Goal: Transaction & Acquisition: Purchase product/service

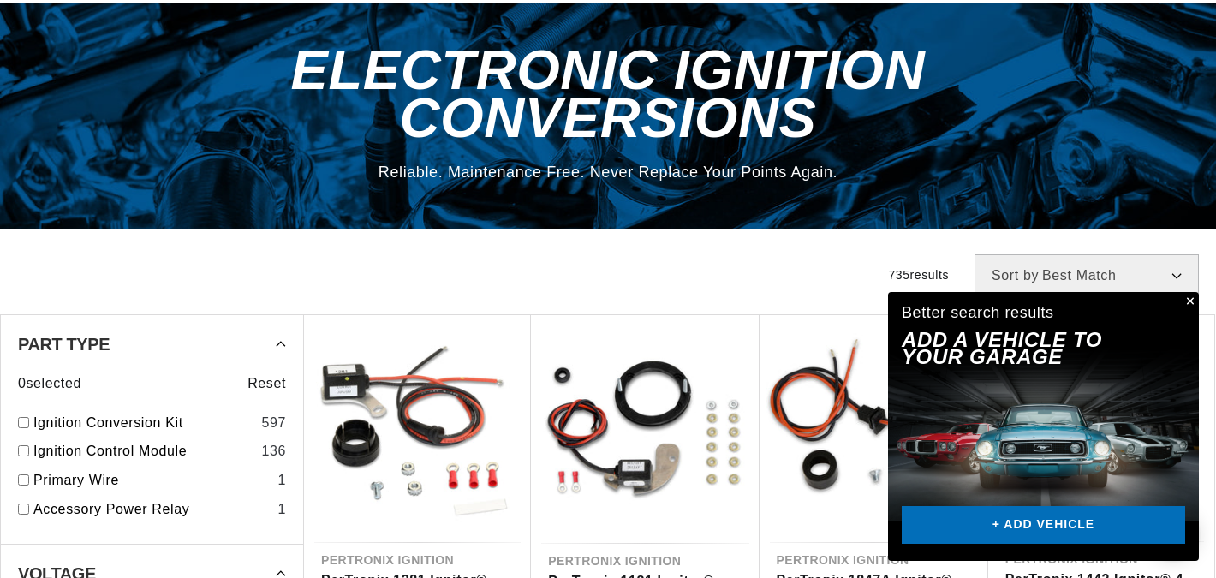
scroll to position [0, 640]
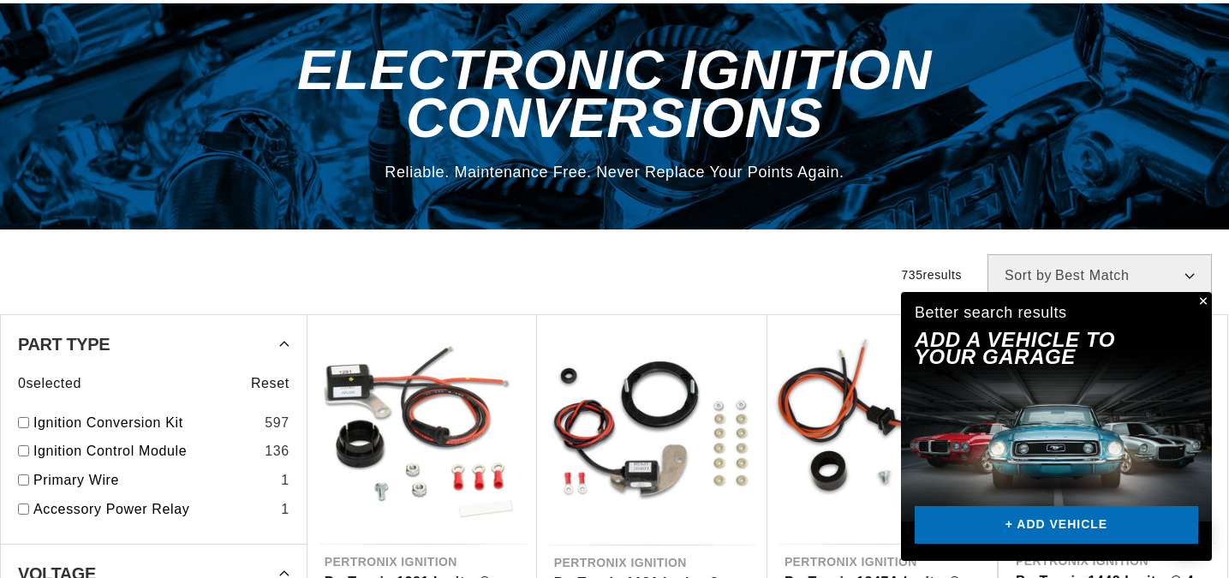
drag, startPoint x: 1205, startPoint y: 301, endPoint x: 1117, endPoint y: 230, distance: 113.3
click at [1205, 301] on div "Close dialog FIND THE RIGHT PARTS Take our quick quiz using the button below, a…" at bounding box center [614, 289] width 1229 height 578
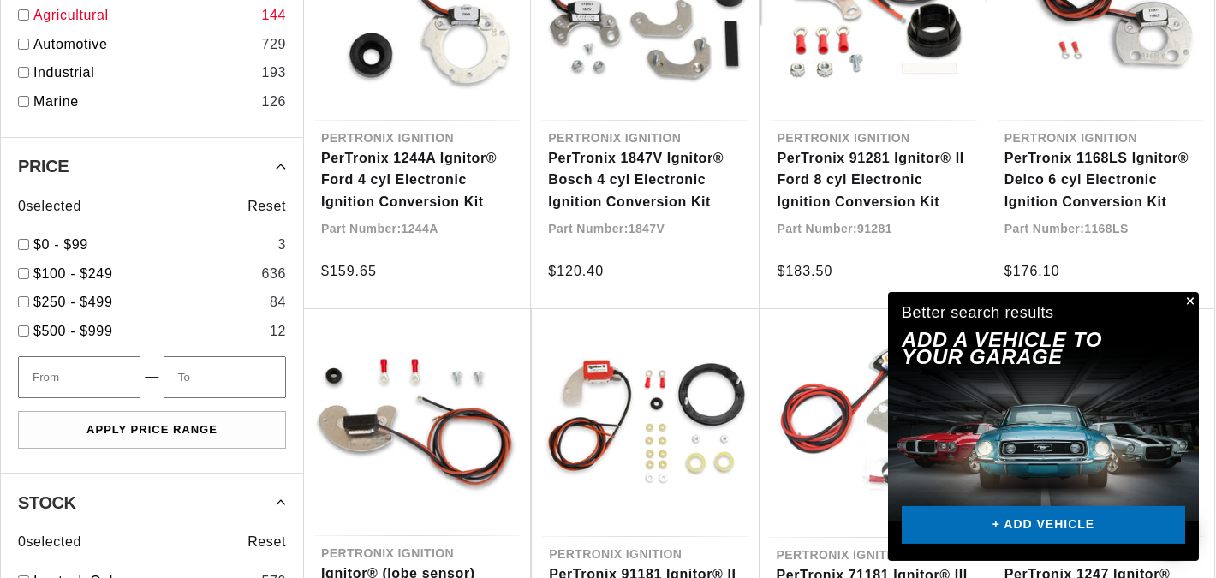
scroll to position [1041, 0]
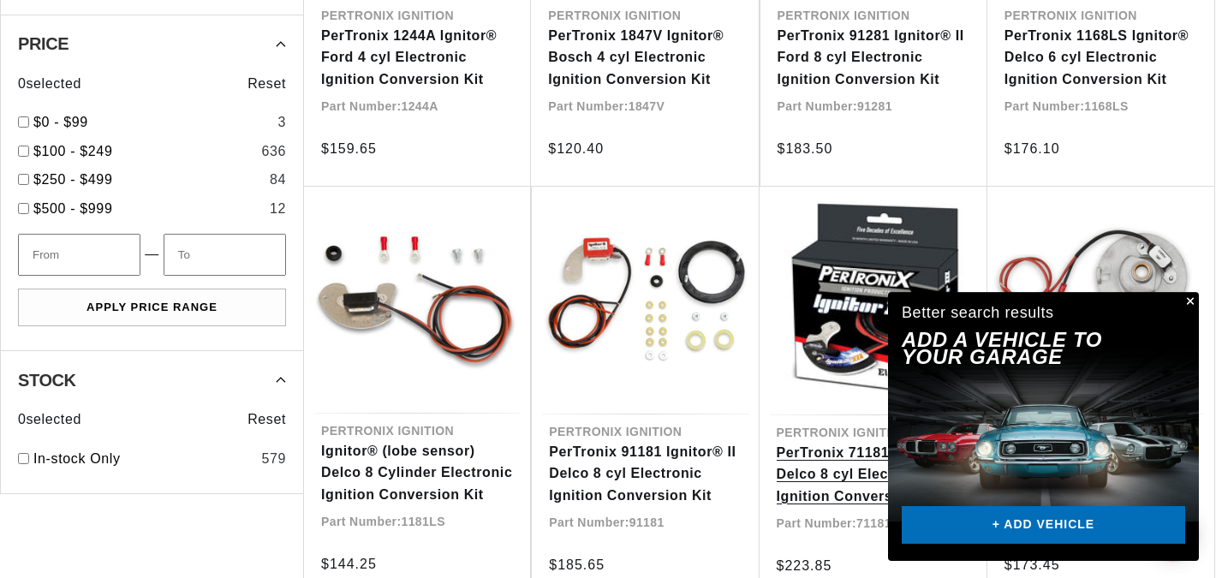
scroll to position [1343, 0]
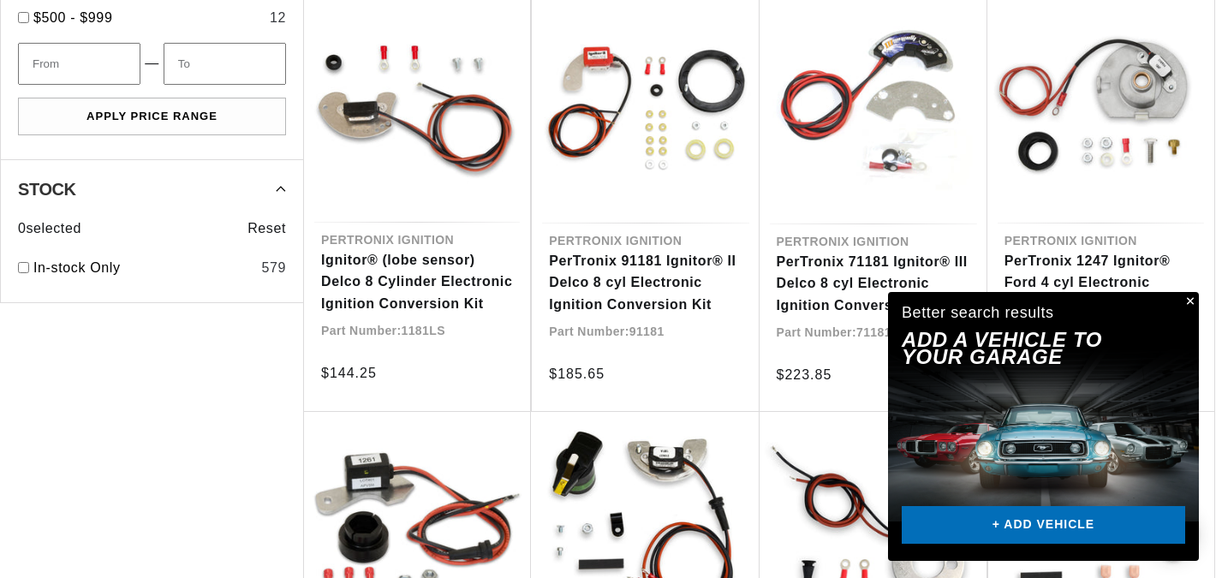
click at [1193, 301] on button "Close" at bounding box center [1188, 302] width 21 height 21
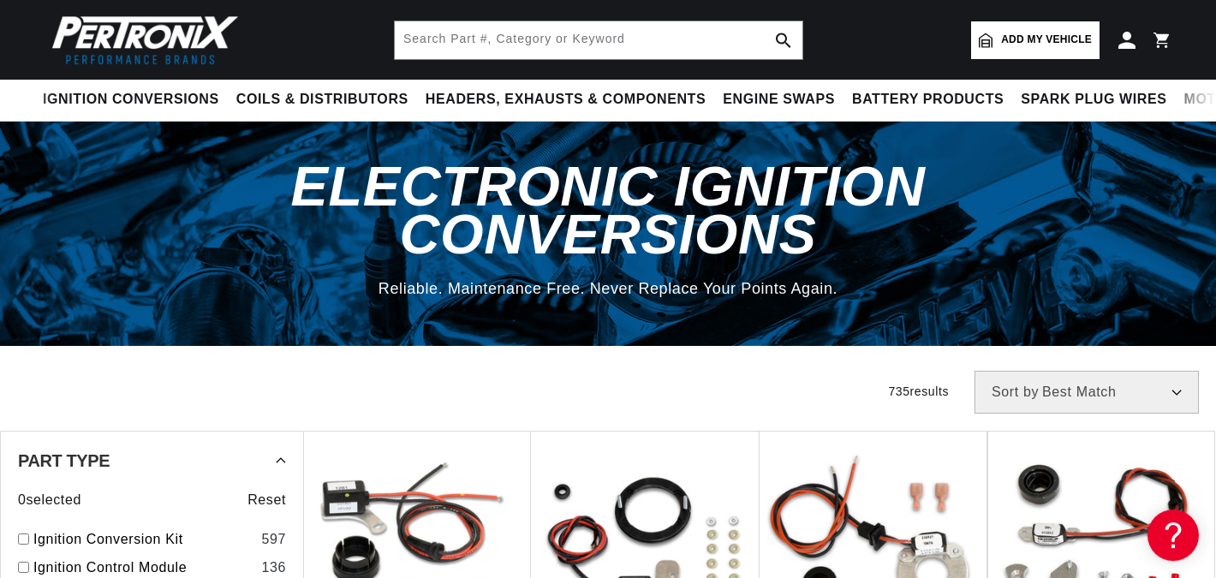
scroll to position [0, 0]
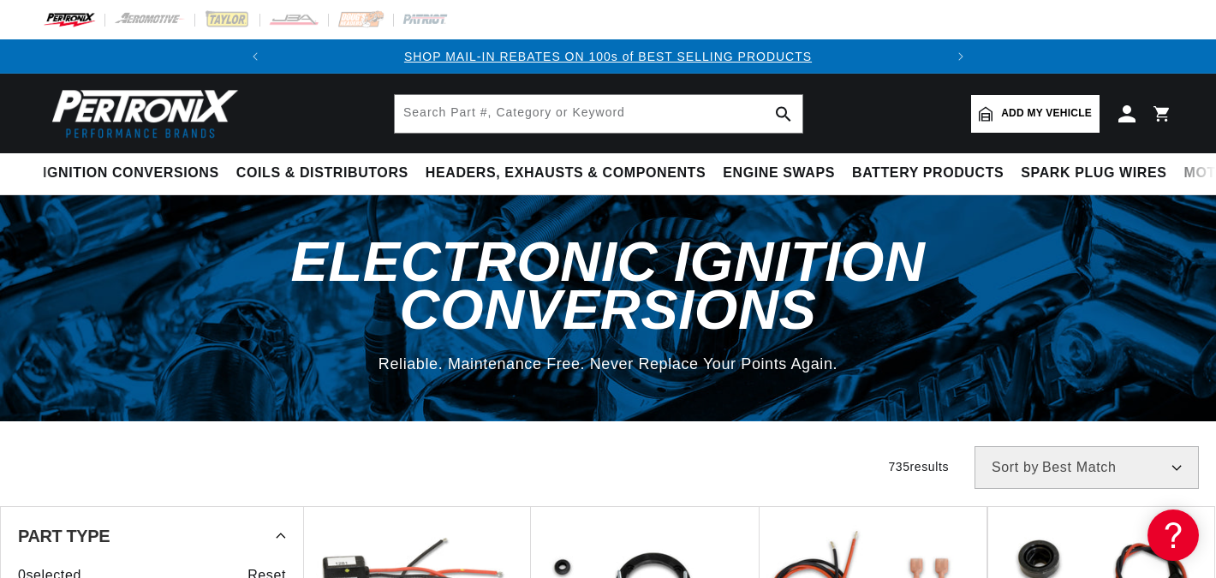
click at [1029, 115] on span "Add my vehicle" at bounding box center [1046, 113] width 91 height 16
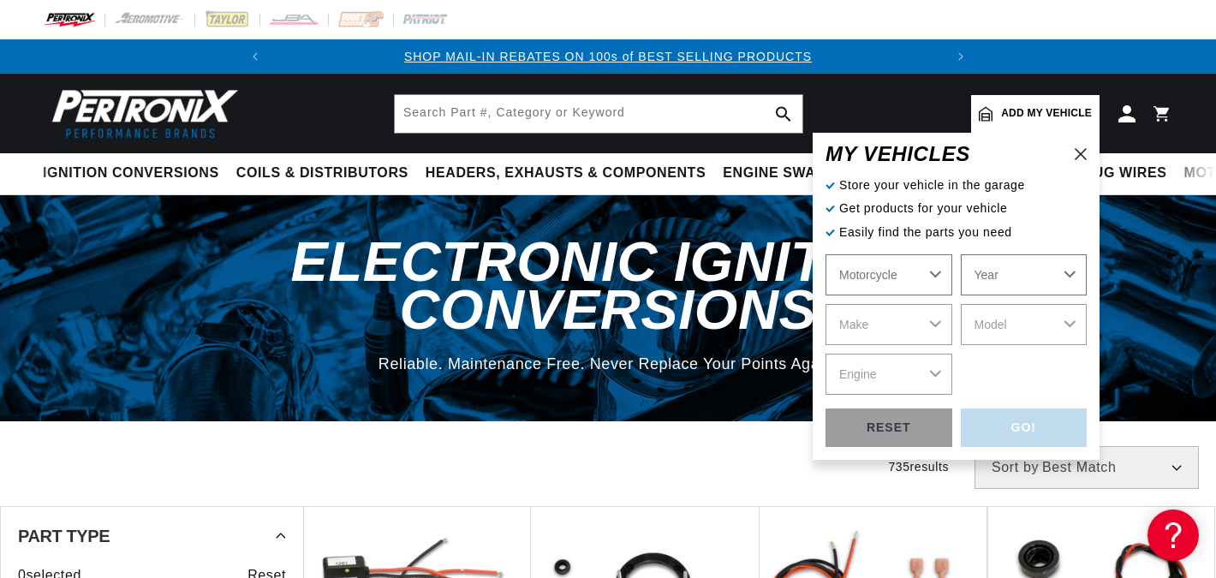
click option "Motorcycle" at bounding box center [0, 0] width 0 height 0
select select "Motorcycle"
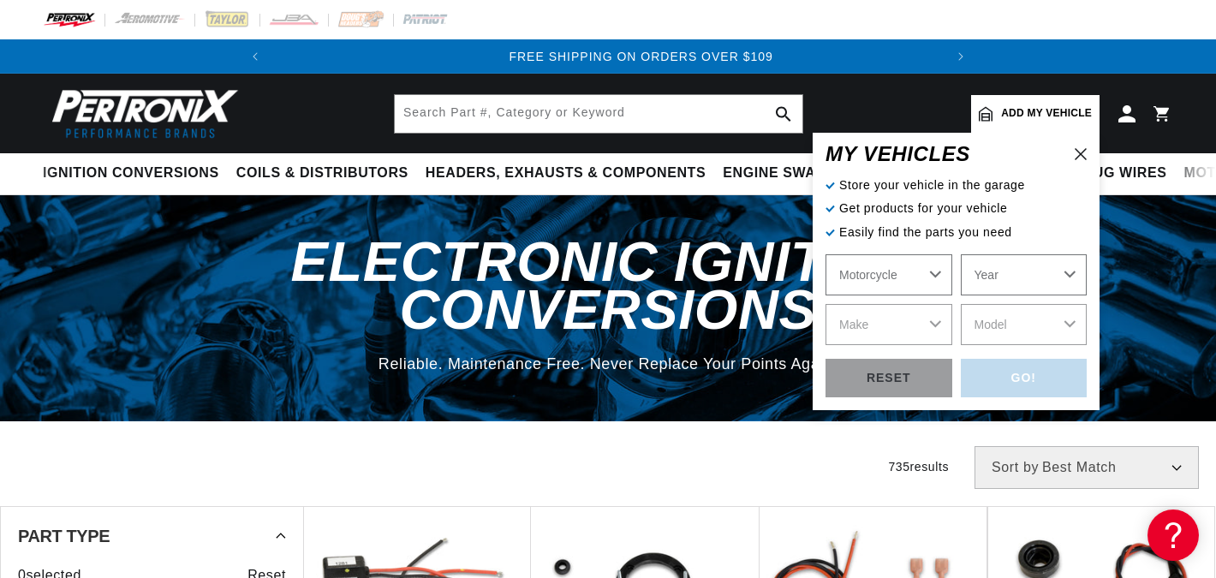
scroll to position [0, 640]
click at [961, 254] on select "Year 2018 2017 2016 2015 2014 2013 2012 2011 2010 2009 2008 2007 2006 2005 2004…" at bounding box center [1024, 274] width 127 height 41
select select "1978"
click option "1978" at bounding box center [0, 0] width 0 height 0
select select "1978"
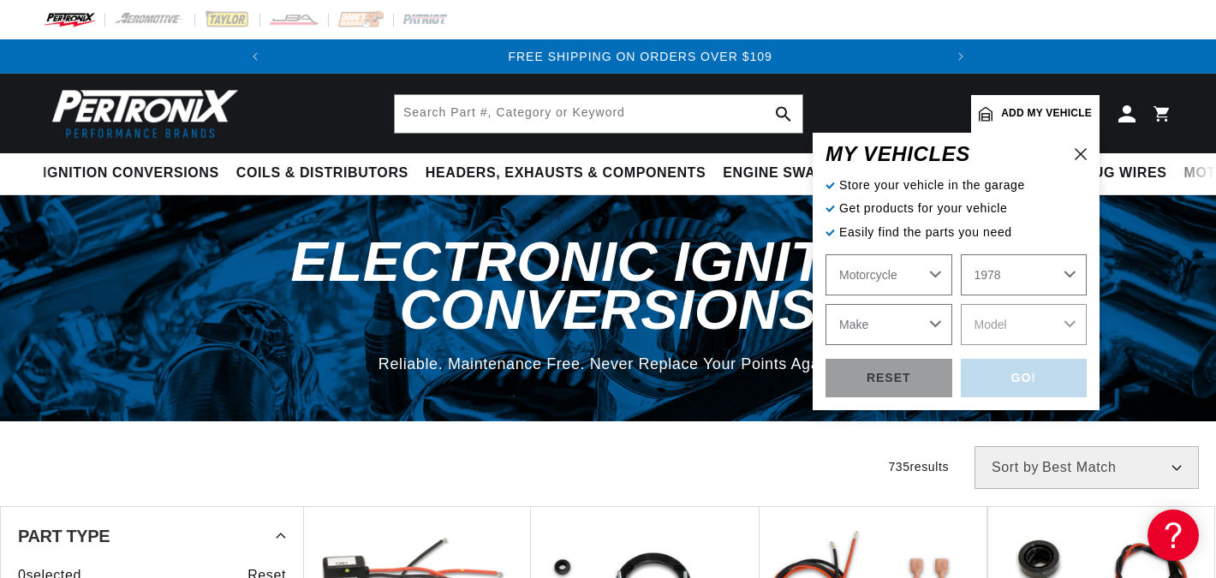
select select "Harley-Davidson"
click option "Harley-Davidson" at bounding box center [0, 0] width 0 height 0
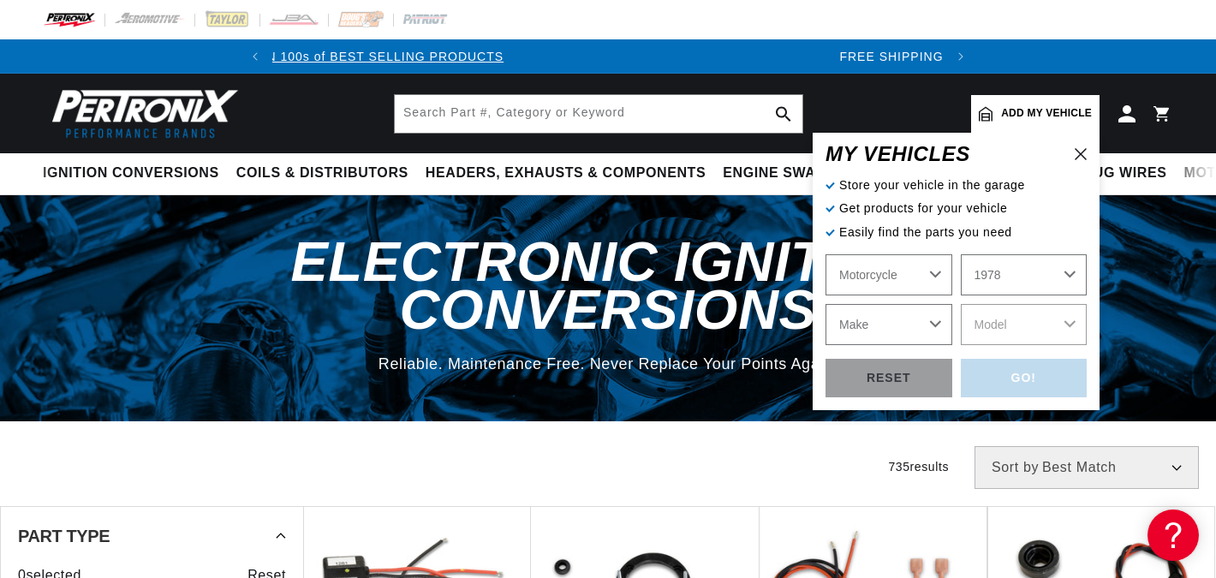
select select "Harley-Davidson"
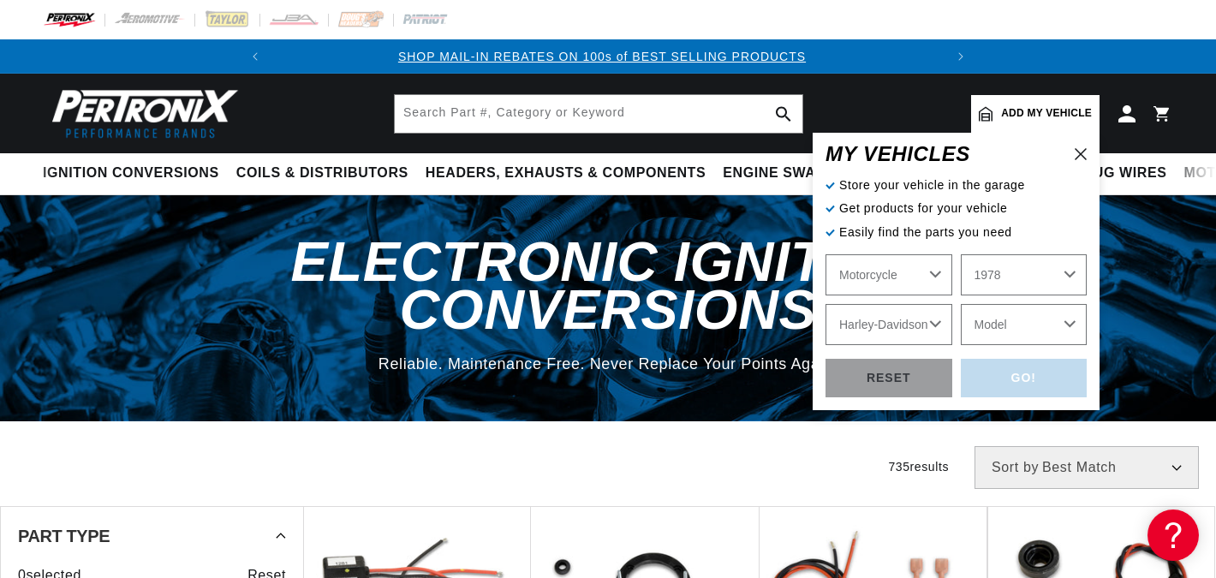
scroll to position [0, 0]
select select "FXE-Super-Glide"
click option "FXE Super Glide" at bounding box center [0, 0] width 0 height 0
select select "FXE-Super-Glide"
click at [1034, 378] on div "GO!" at bounding box center [1024, 378] width 127 height 39
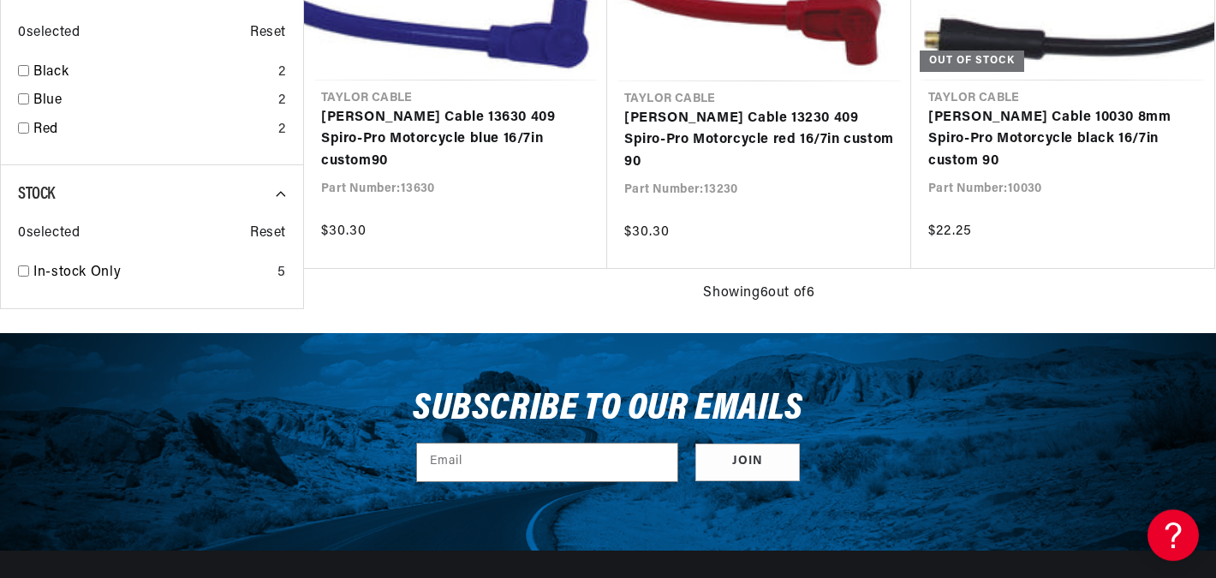
scroll to position [1041, 0]
